Goal: Transaction & Acquisition: Obtain resource

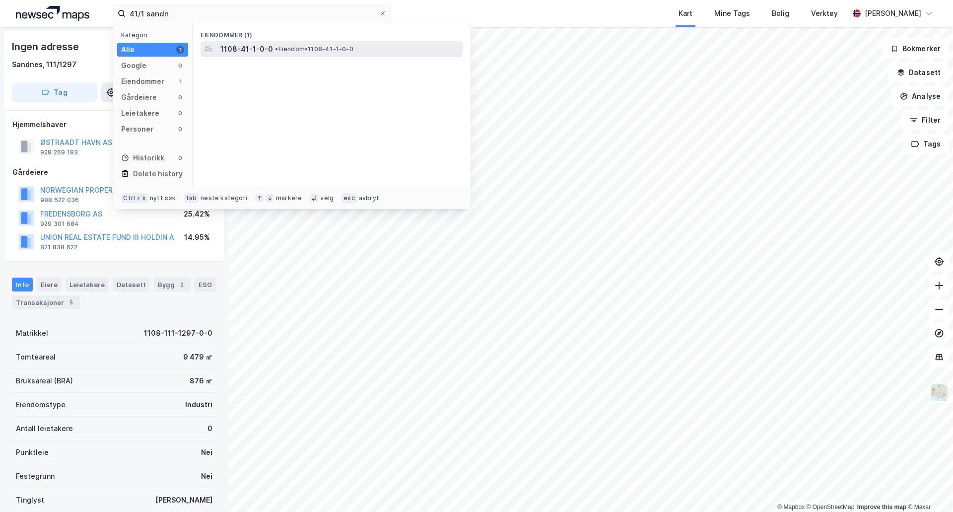
click at [264, 52] on span "1108-41-1-0-0" at bounding box center [246, 49] width 53 height 12
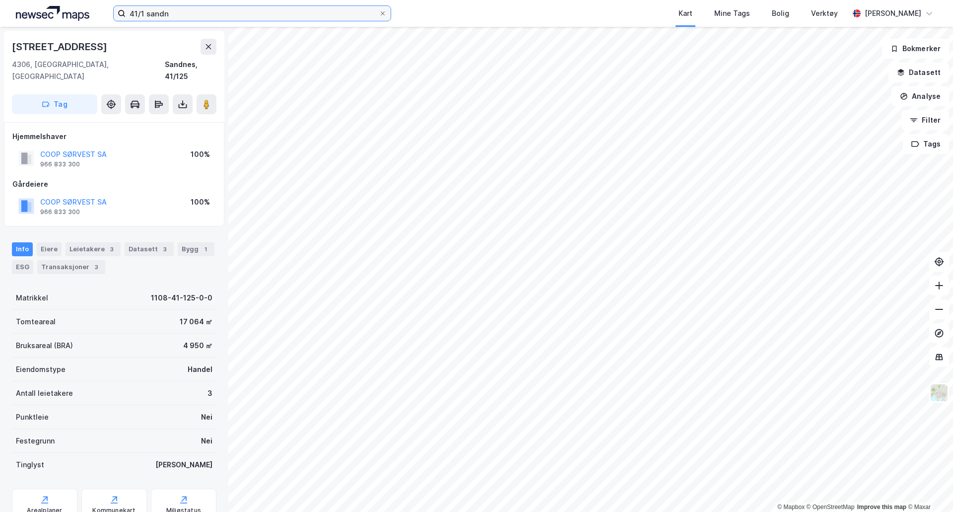
click at [215, 15] on input "41/1 sandn" at bounding box center [252, 13] width 253 height 15
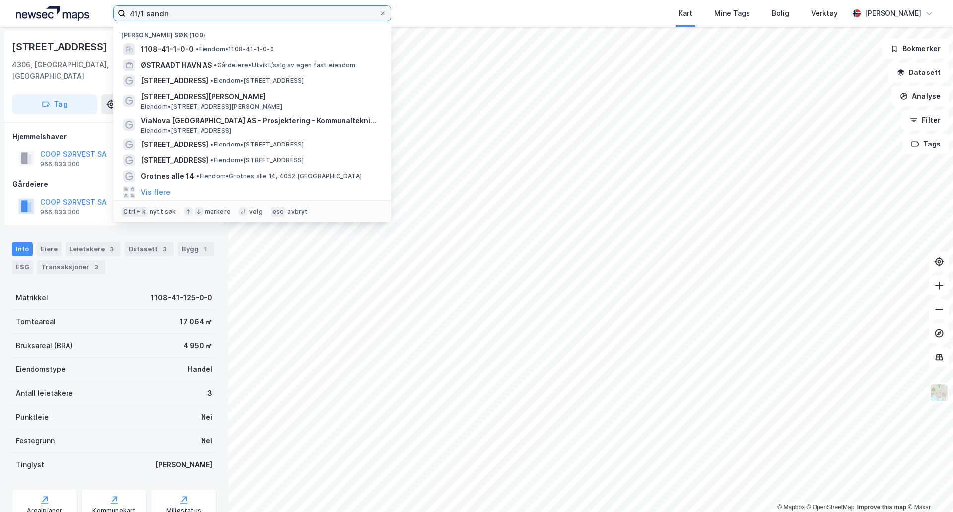
click at [215, 15] on input "41/1 sandn" at bounding box center [252, 13] width 253 height 15
type input "4"
paste input "[GEOGRAPHIC_DATA] [GEOGRAPHIC_DATA],"
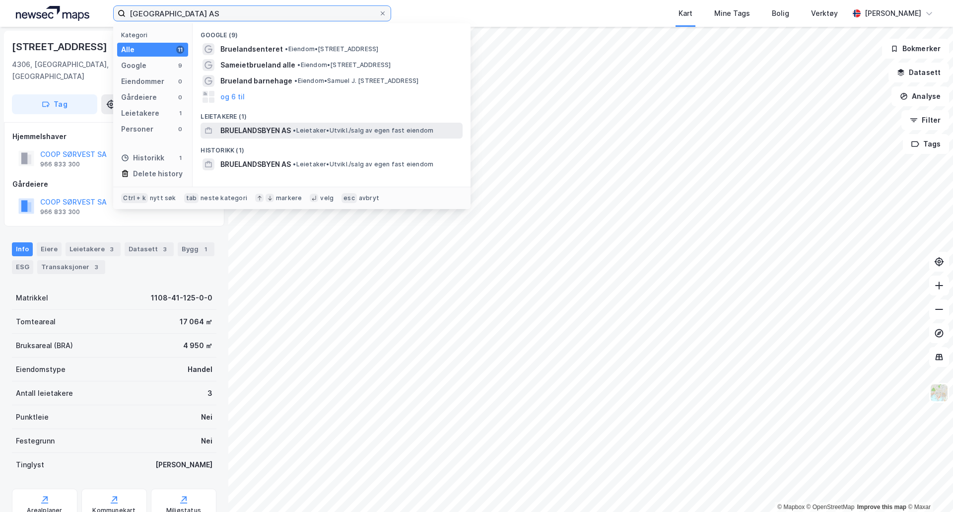
type input "[GEOGRAPHIC_DATA] AS"
click at [288, 135] on span "BRUELANDSBYEN AS" at bounding box center [255, 131] width 71 height 12
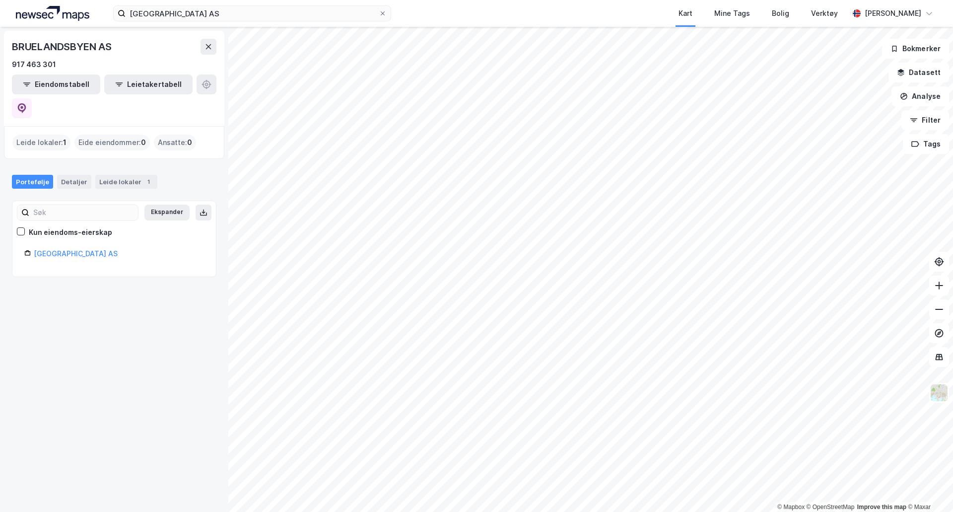
click at [68, 248] on div "[GEOGRAPHIC_DATA] AS" at bounding box center [119, 254] width 170 height 12
click at [71, 249] on link "[GEOGRAPHIC_DATA] AS" at bounding box center [76, 253] width 84 height 8
click at [88, 249] on link "[GEOGRAPHIC_DATA] AS" at bounding box center [76, 253] width 84 height 8
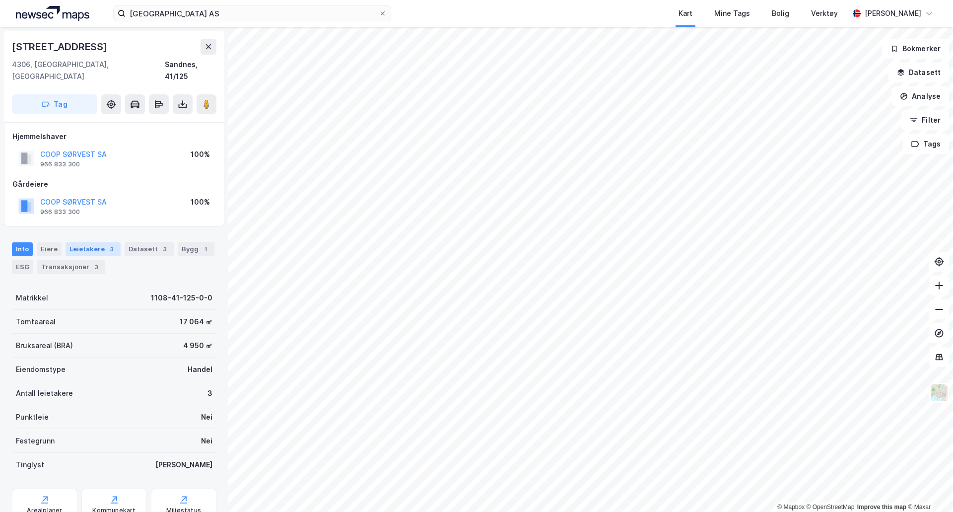
click at [99, 242] on div "Leietakere 3" at bounding box center [93, 249] width 55 height 14
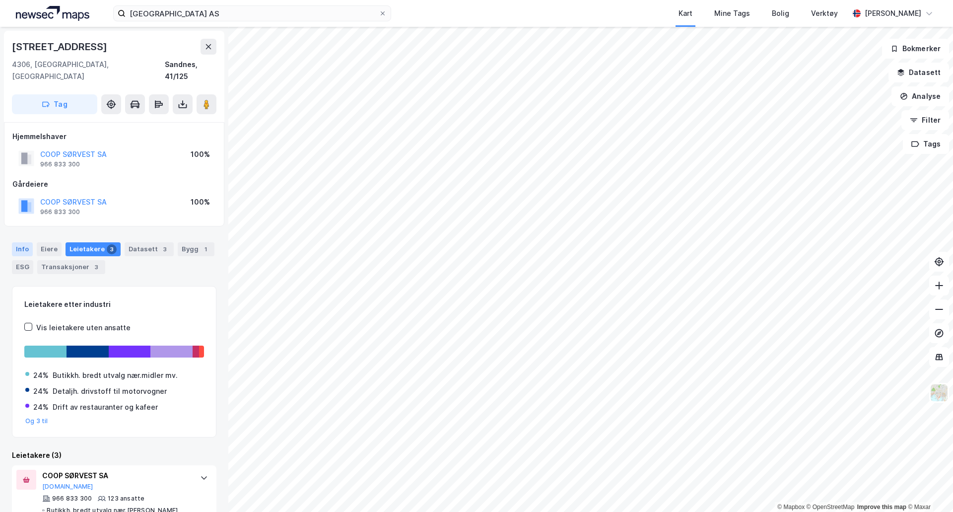
click at [24, 242] on div "Info" at bounding box center [22, 249] width 21 height 14
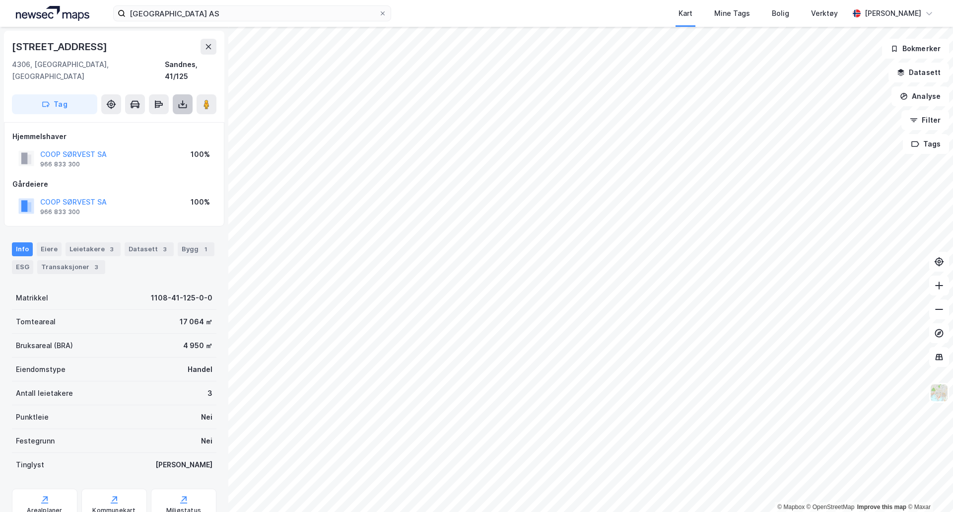
click at [184, 98] on button at bounding box center [183, 104] width 20 height 20
click at [170, 116] on div "Last ned grunnbok" at bounding box center [140, 124] width 106 height 16
